Goal: Information Seeking & Learning: Learn about a topic

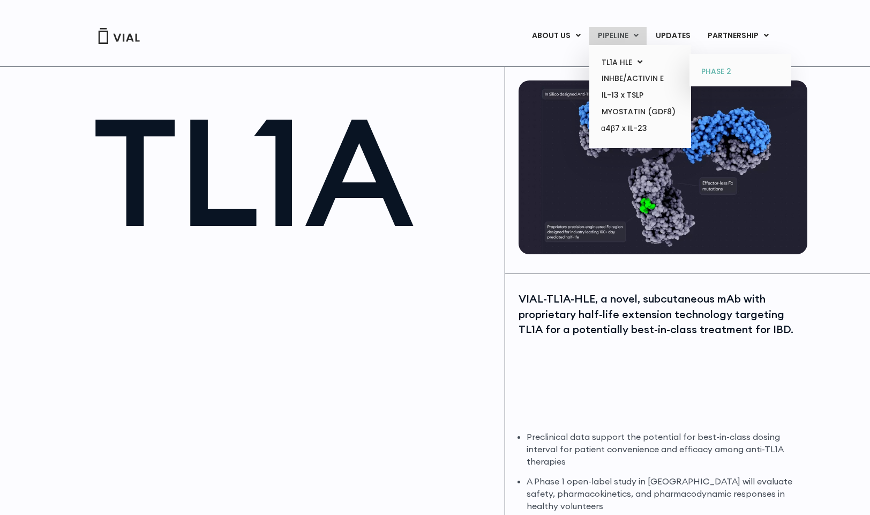
click at [713, 71] on link "PHASE 2" at bounding box center [741, 71] width 94 height 17
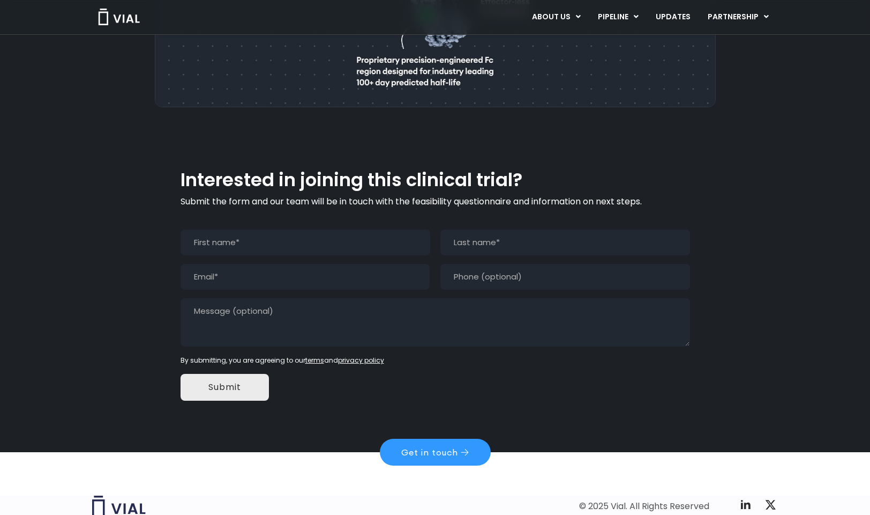
scroll to position [821, 0]
